Goal: Transaction & Acquisition: Obtain resource

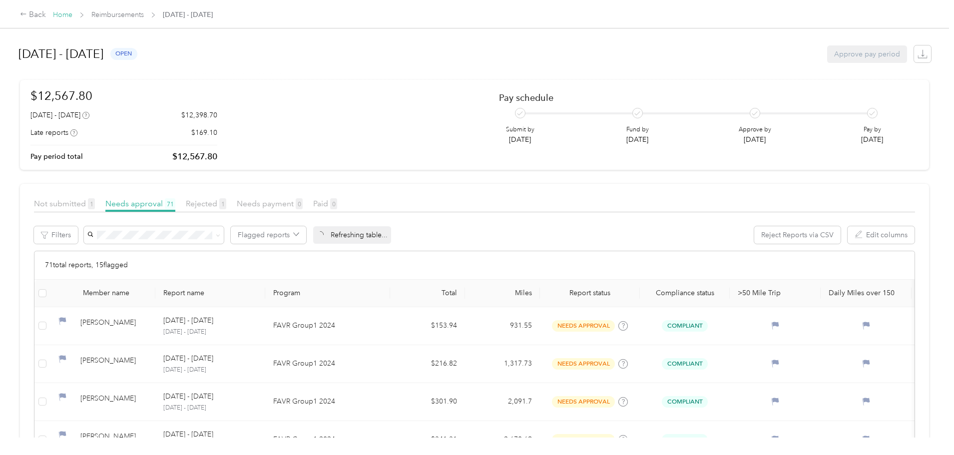
click at [72, 12] on link "Home" at bounding box center [62, 14] width 19 height 8
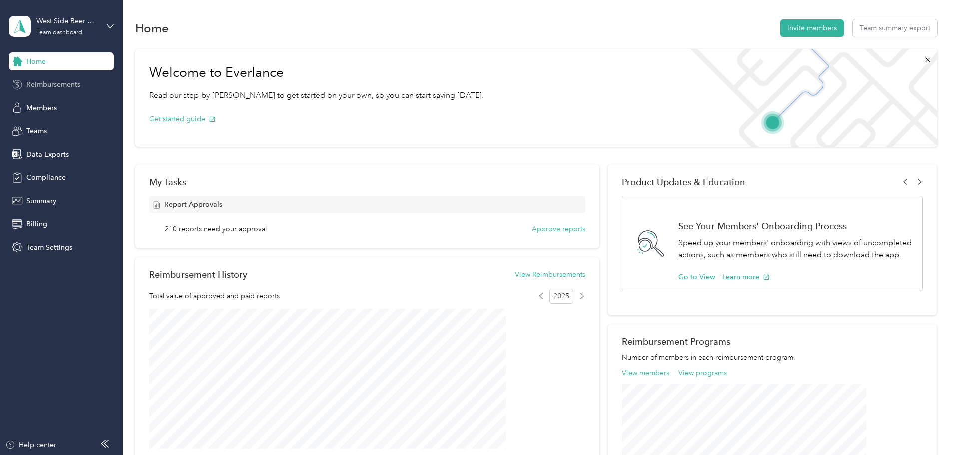
click at [50, 83] on span "Reimbursements" at bounding box center [53, 84] width 54 height 10
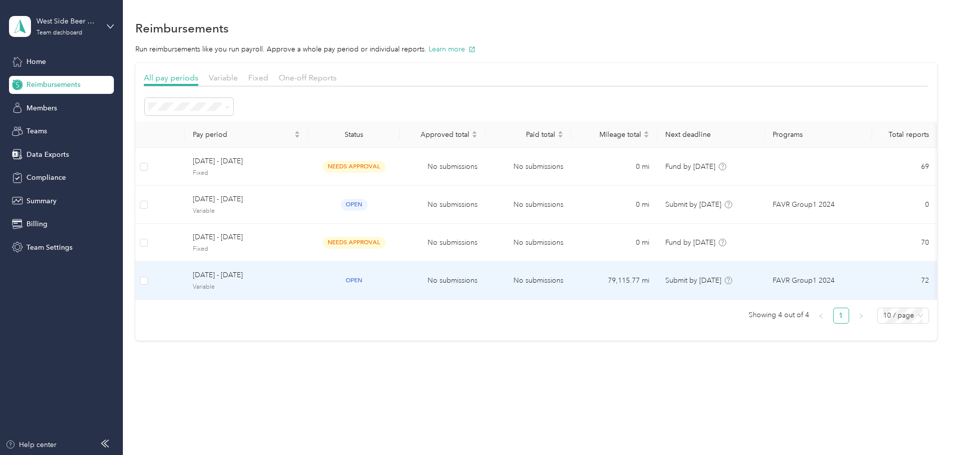
click at [296, 278] on span "[DATE] - [DATE]" at bounding box center [246, 275] width 107 height 11
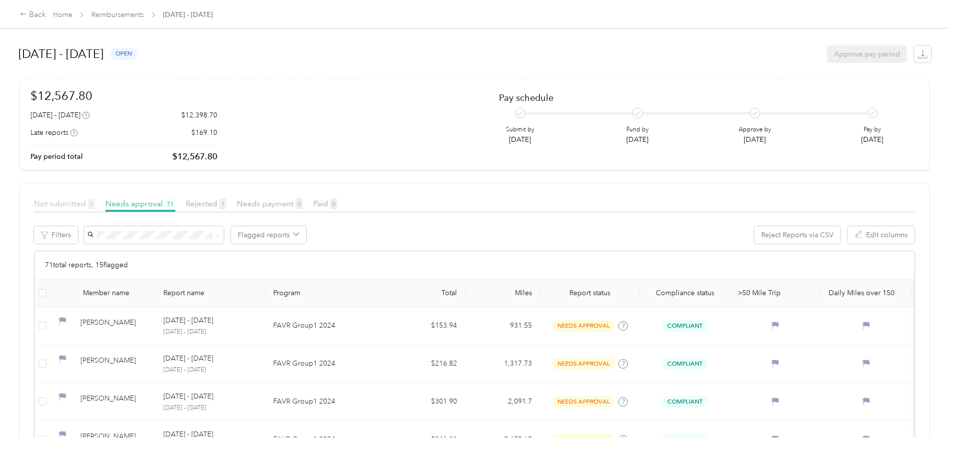
click at [95, 206] on span "Not submitted 1" at bounding box center [64, 203] width 61 height 9
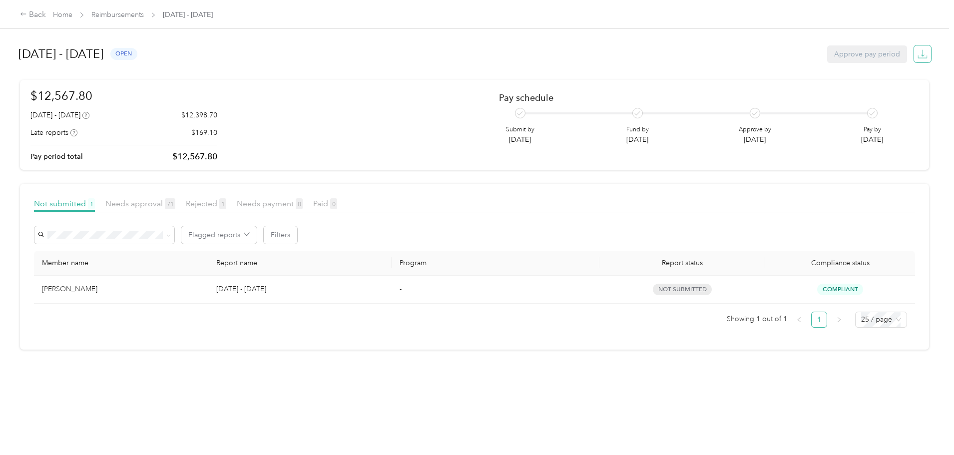
click at [918, 55] on icon "button" at bounding box center [922, 56] width 9 height 2
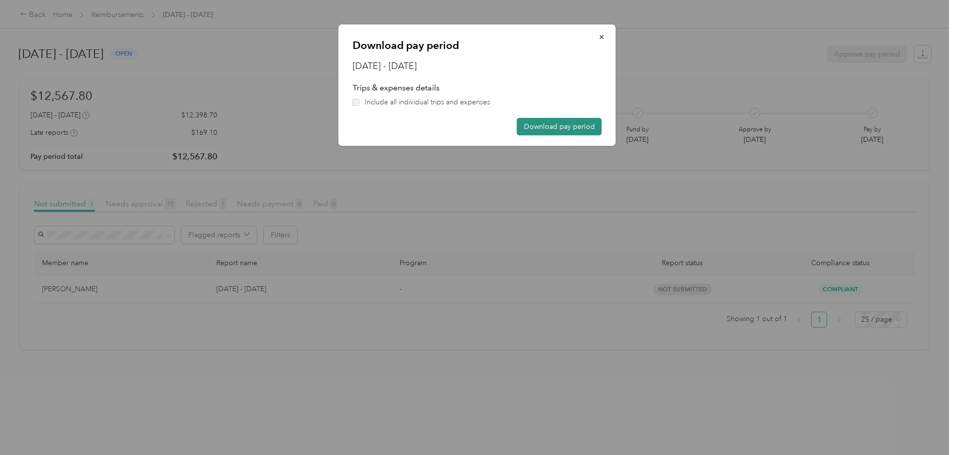
click at [555, 124] on button "Download pay period" at bounding box center [559, 126] width 85 height 17
